Goal: Task Accomplishment & Management: Manage account settings

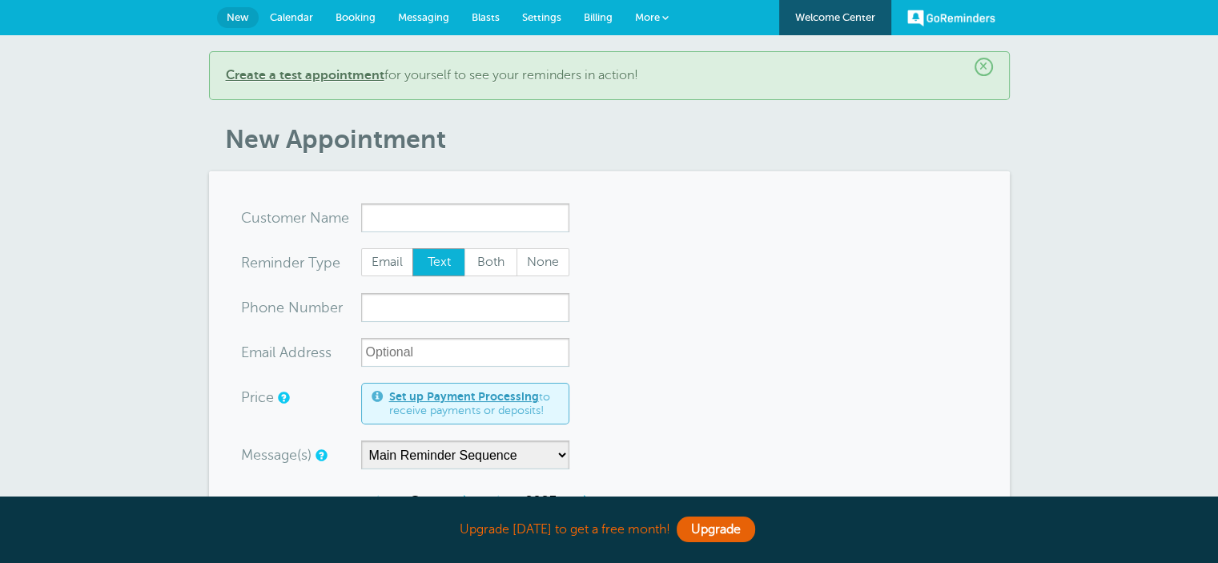
click at [528, 11] on span "Settings" at bounding box center [541, 17] width 39 height 12
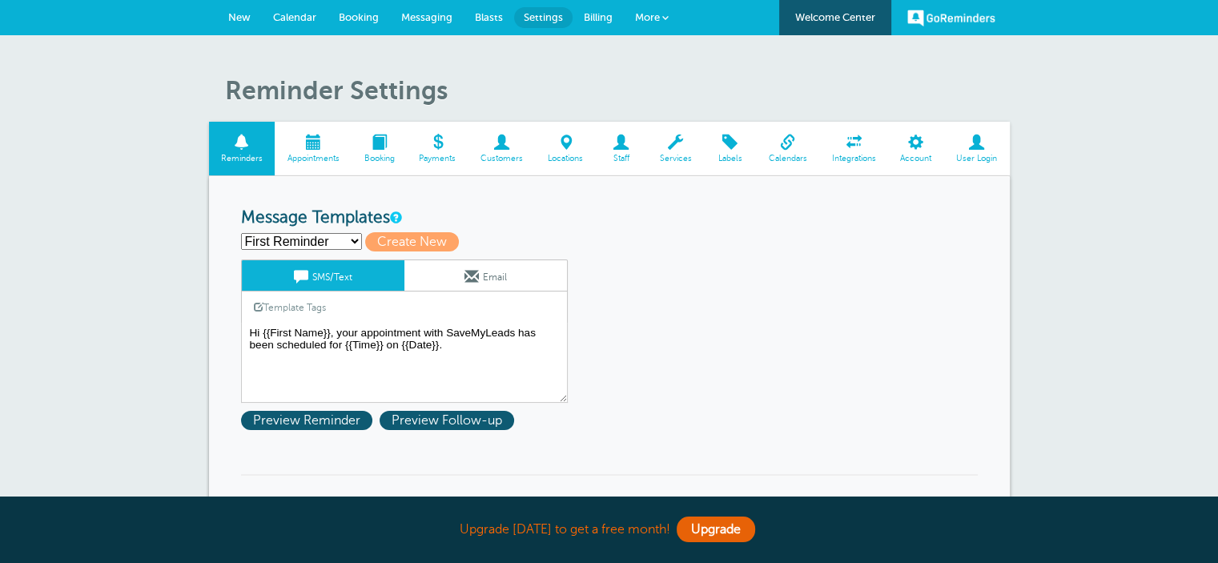
click at [855, 152] on link "Integrations" at bounding box center [853, 149] width 69 height 54
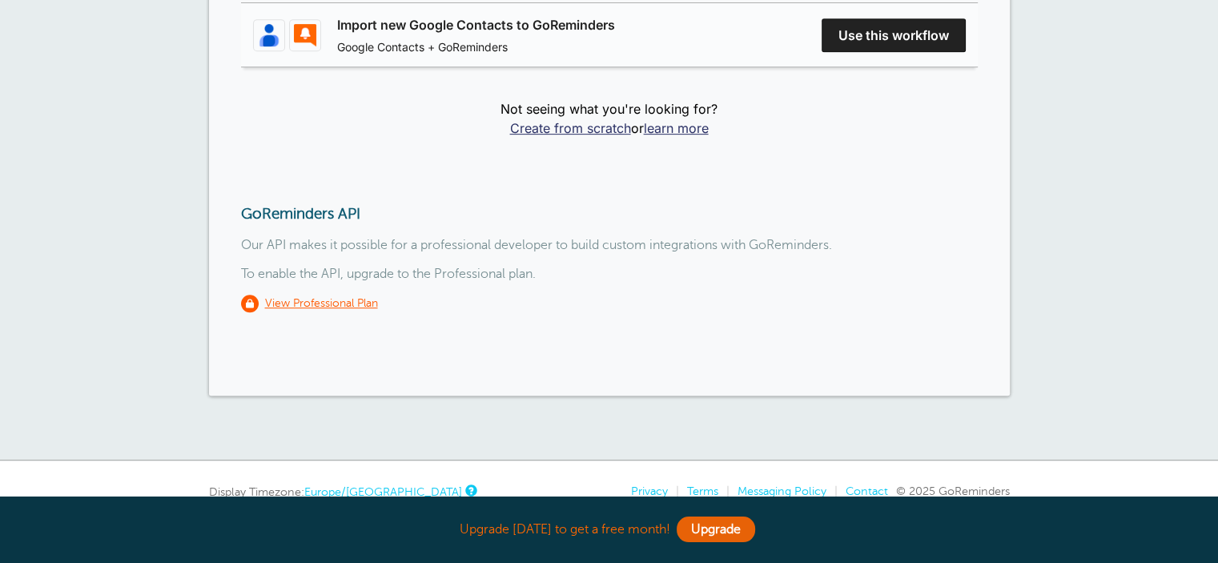
scroll to position [778, 0]
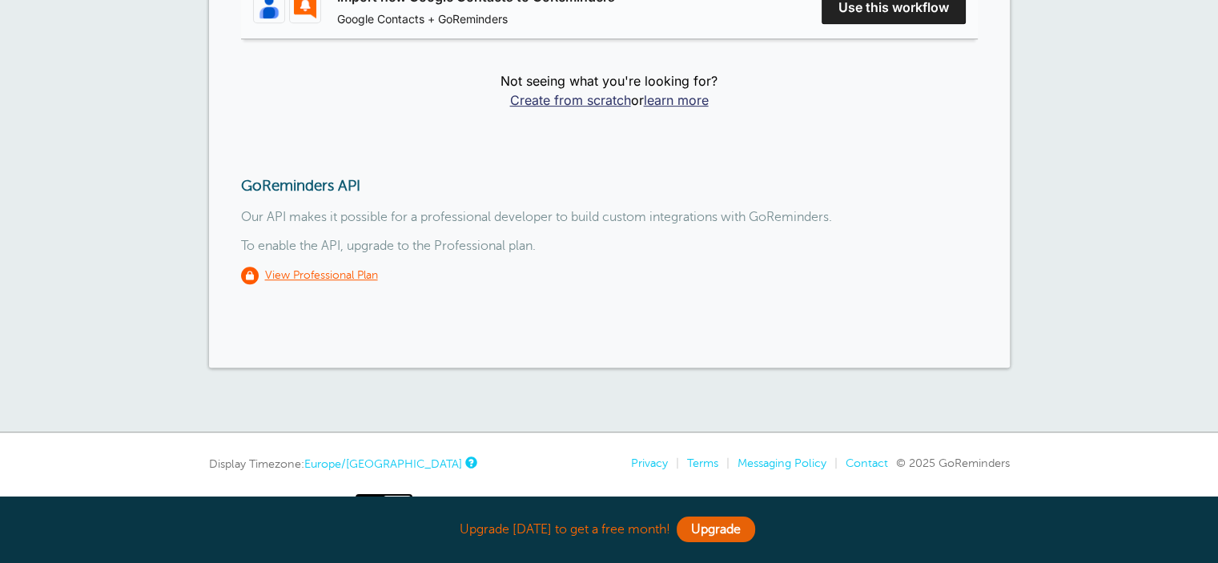
click at [310, 270] on u "View Professional Plan" at bounding box center [321, 275] width 113 height 12
